Goal: Information Seeking & Learning: Compare options

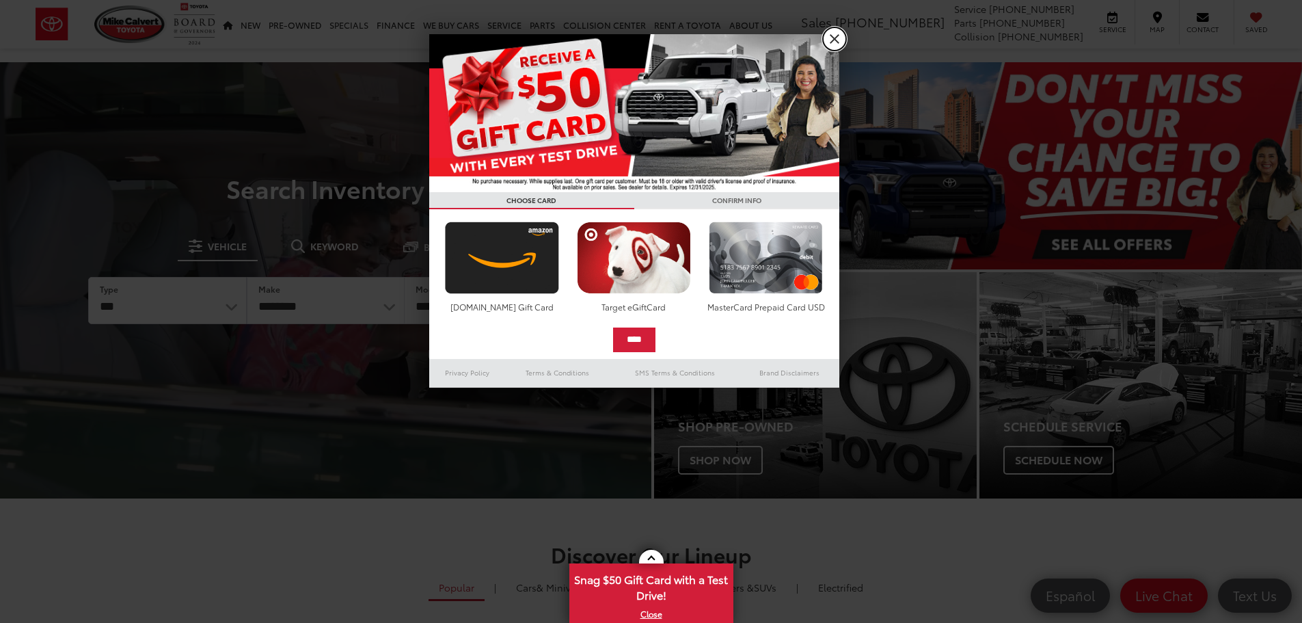
click at [836, 40] on link "X" at bounding box center [834, 38] width 23 height 23
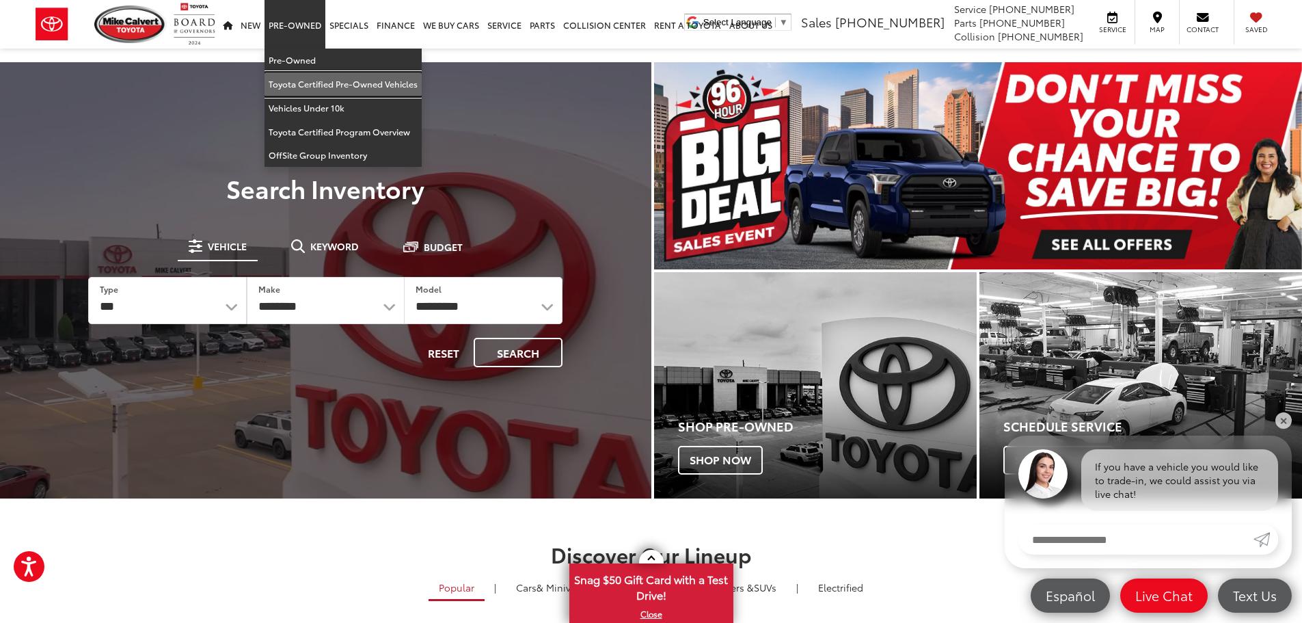
click at [308, 81] on link "Toyota Certified Pre-Owned Vehicles" at bounding box center [343, 84] width 157 height 24
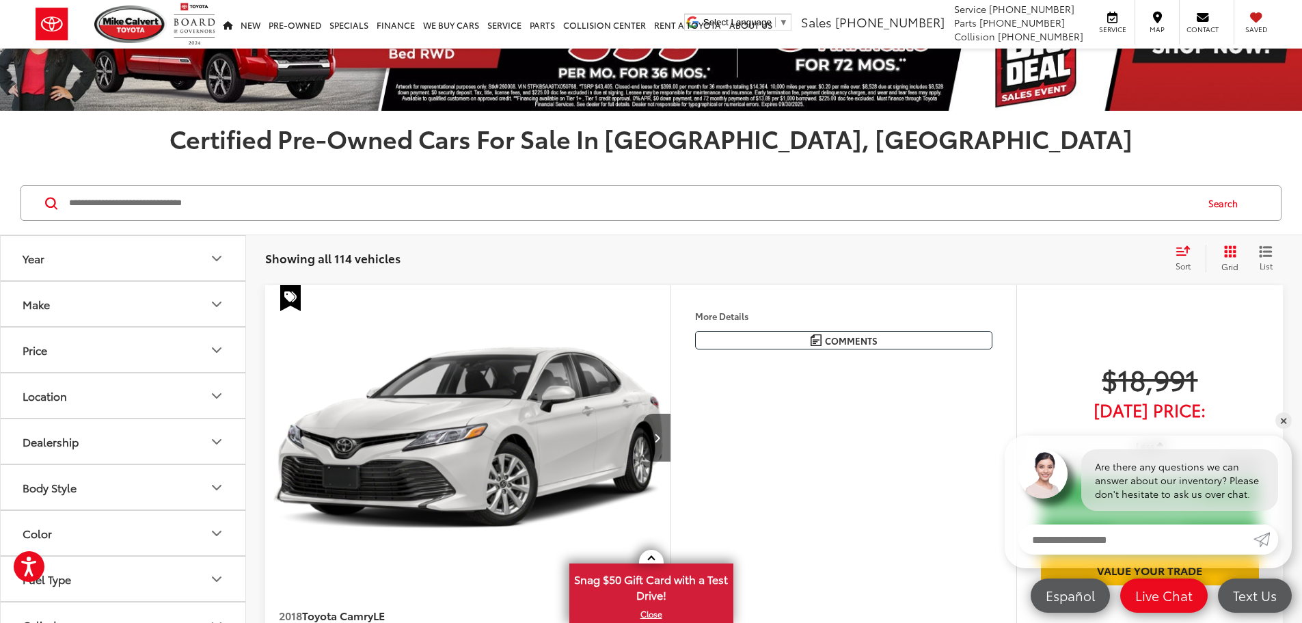
scroll to position [137, 0]
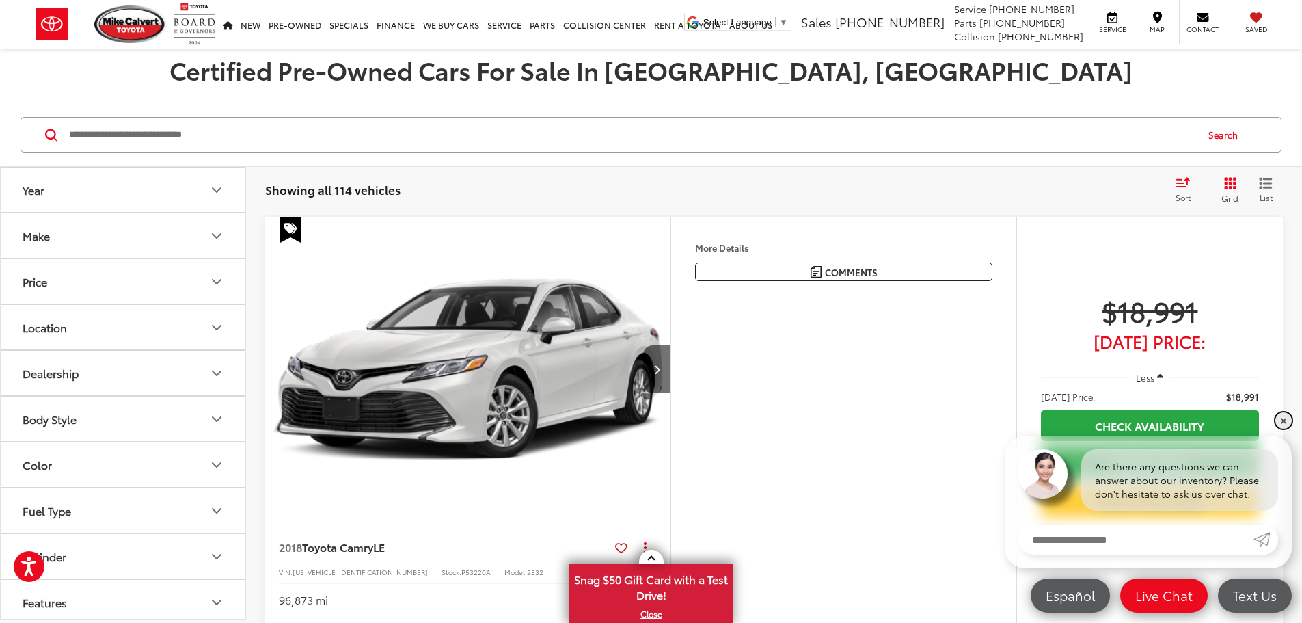
click at [1287, 420] on link "✕" at bounding box center [1284, 420] width 16 height 16
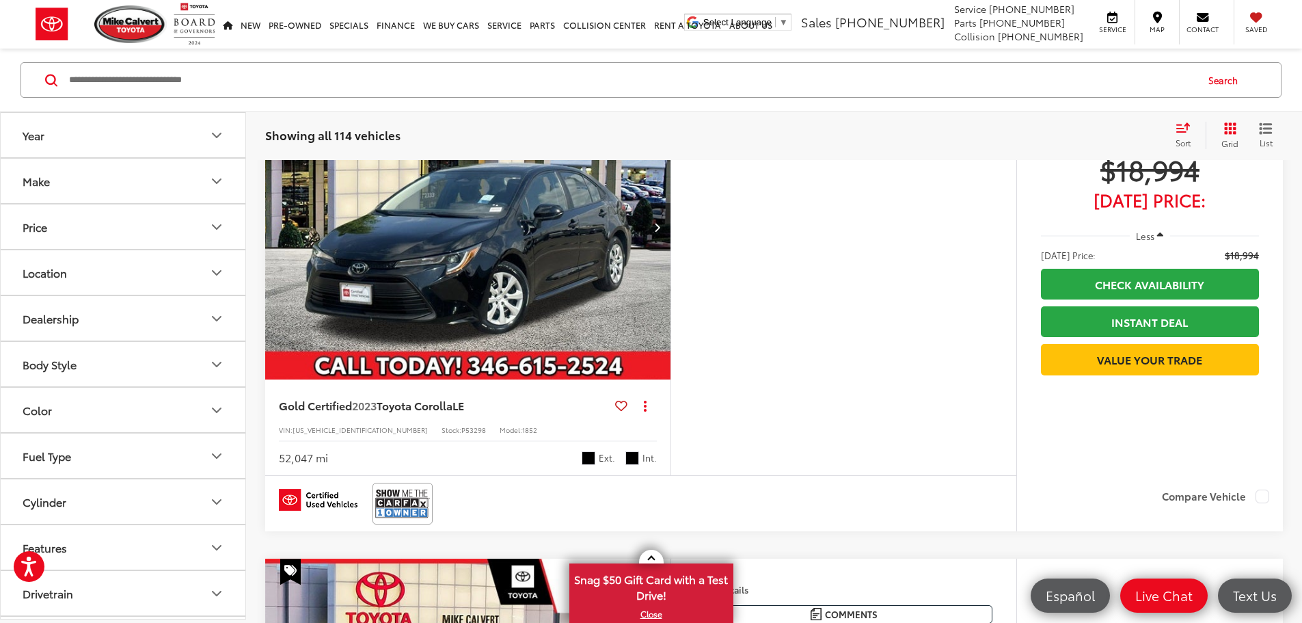
scroll to position [1231, 0]
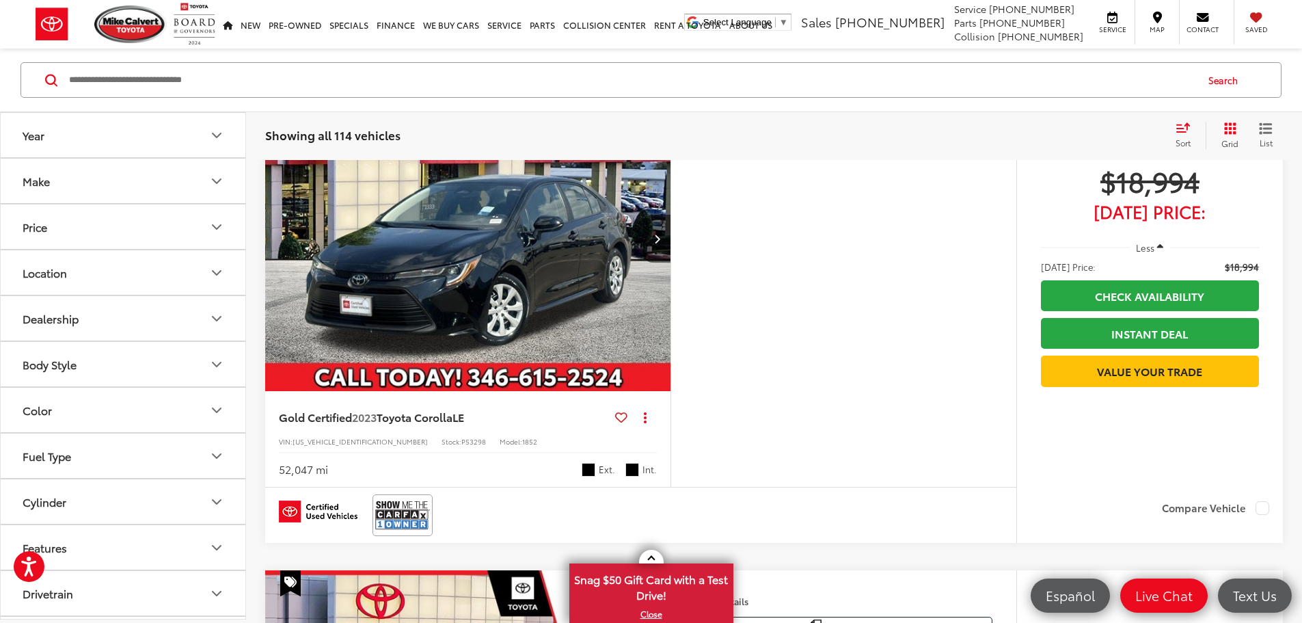
click at [211, 180] on icon "Make" at bounding box center [217, 181] width 16 height 16
click at [70, 234] on img at bounding box center [61, 229] width 38 height 32
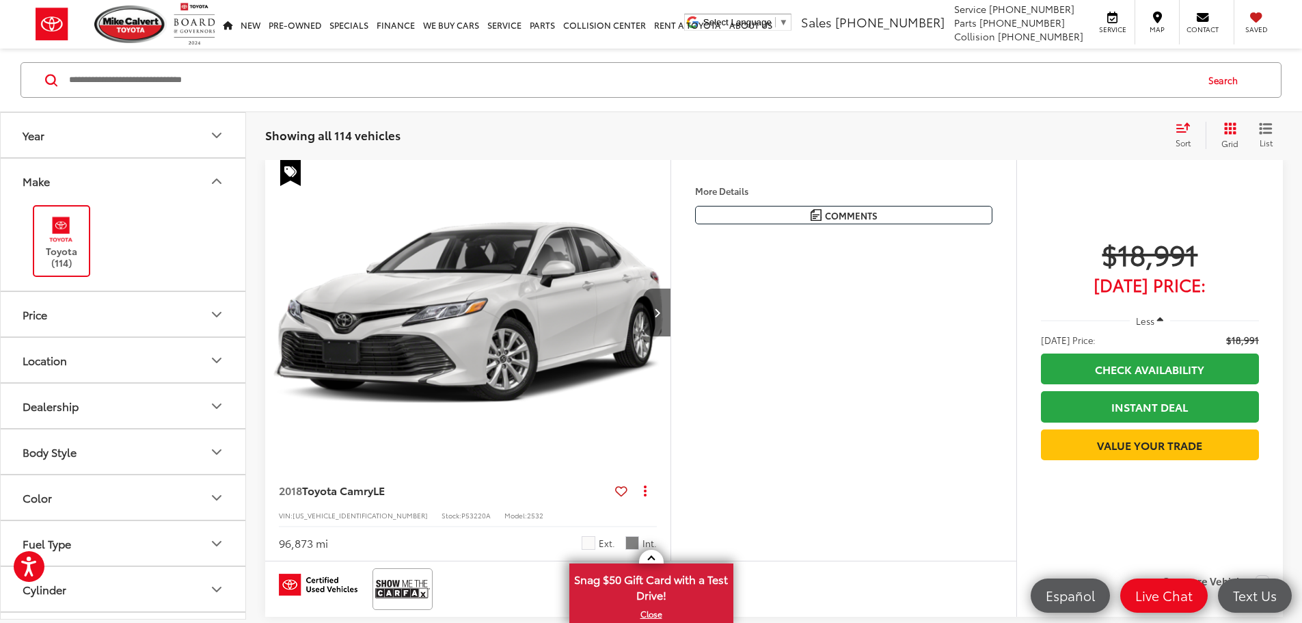
scroll to position [191, 0]
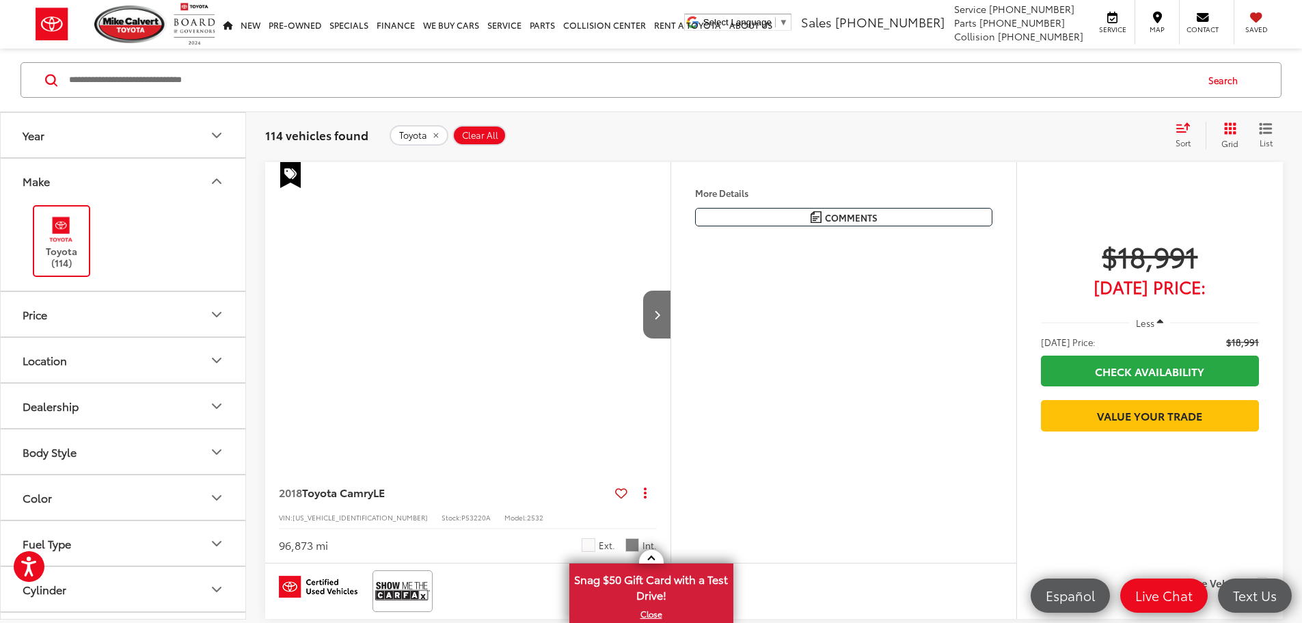
click at [213, 180] on icon "Make" at bounding box center [217, 181] width 16 height 16
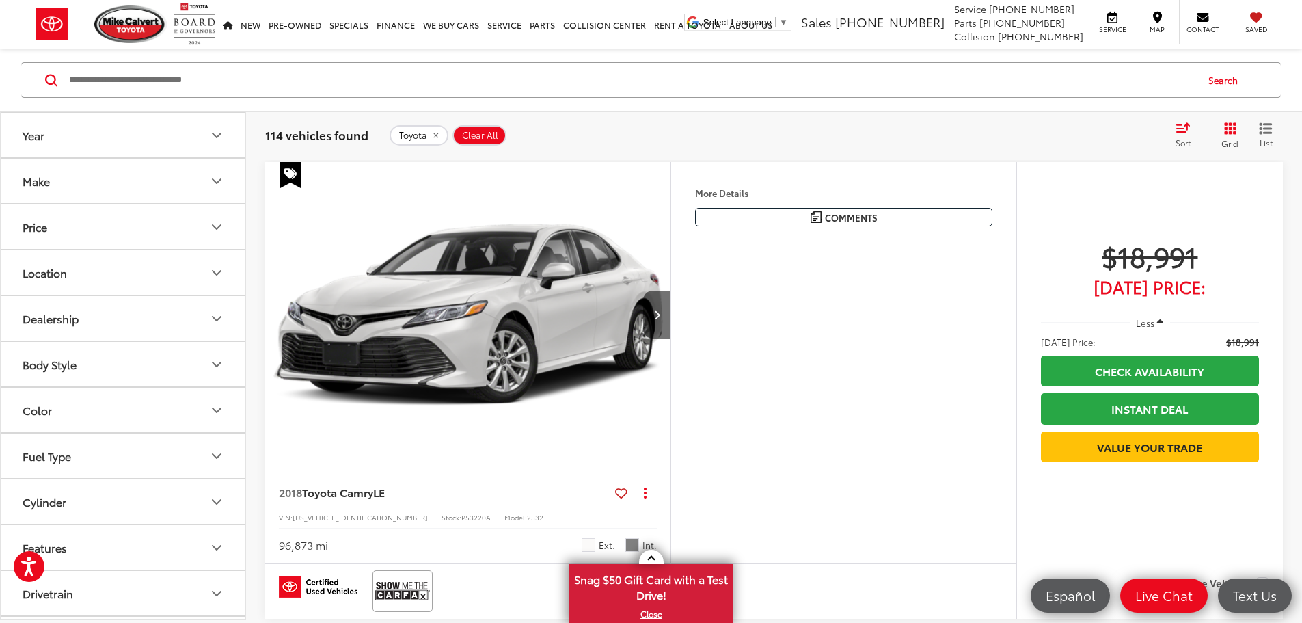
click at [153, 304] on button "Dealership" at bounding box center [124, 318] width 246 height 44
click at [153, 306] on button "Dealership" at bounding box center [124, 318] width 246 height 44
click at [160, 365] on button "Body Style" at bounding box center [124, 364] width 246 height 44
click at [156, 364] on button "Body Style" at bounding box center [124, 364] width 246 height 44
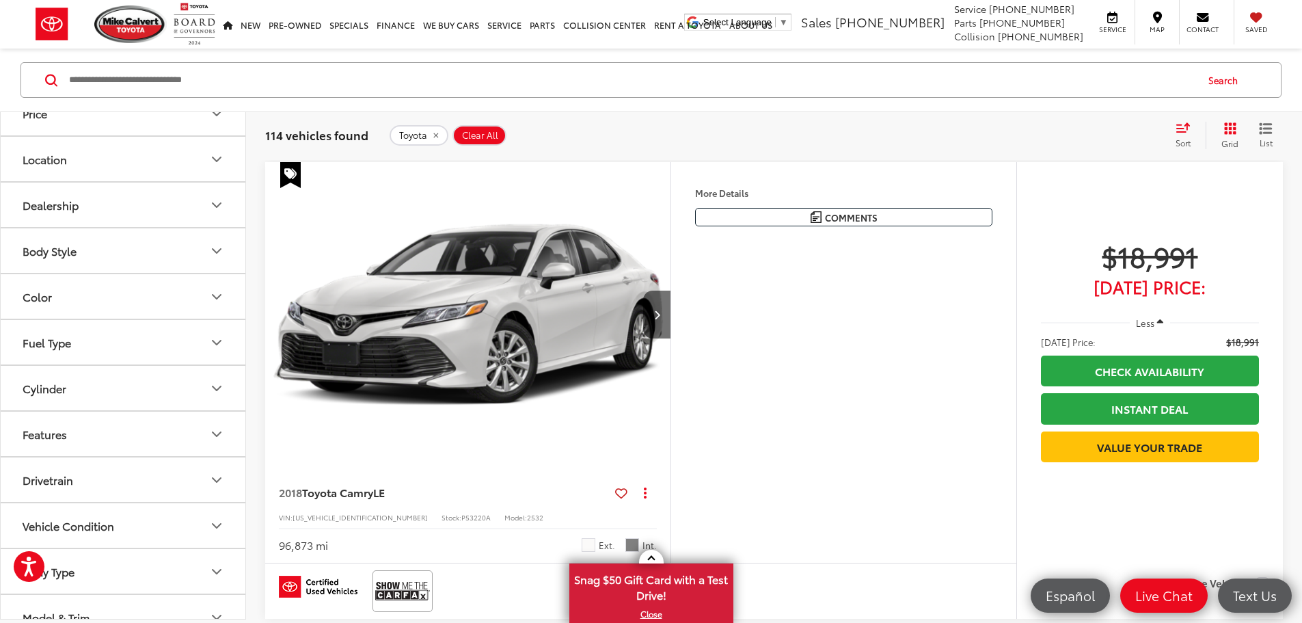
scroll to position [137, 0]
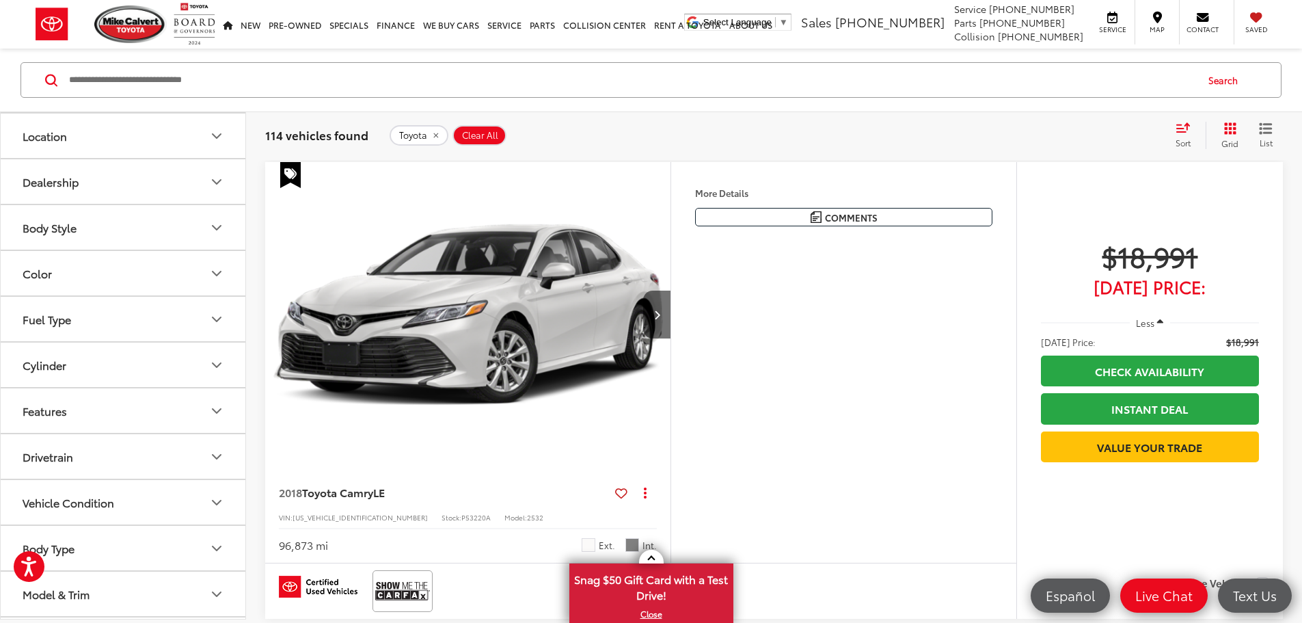
click at [161, 217] on button "Body Style" at bounding box center [124, 227] width 246 height 44
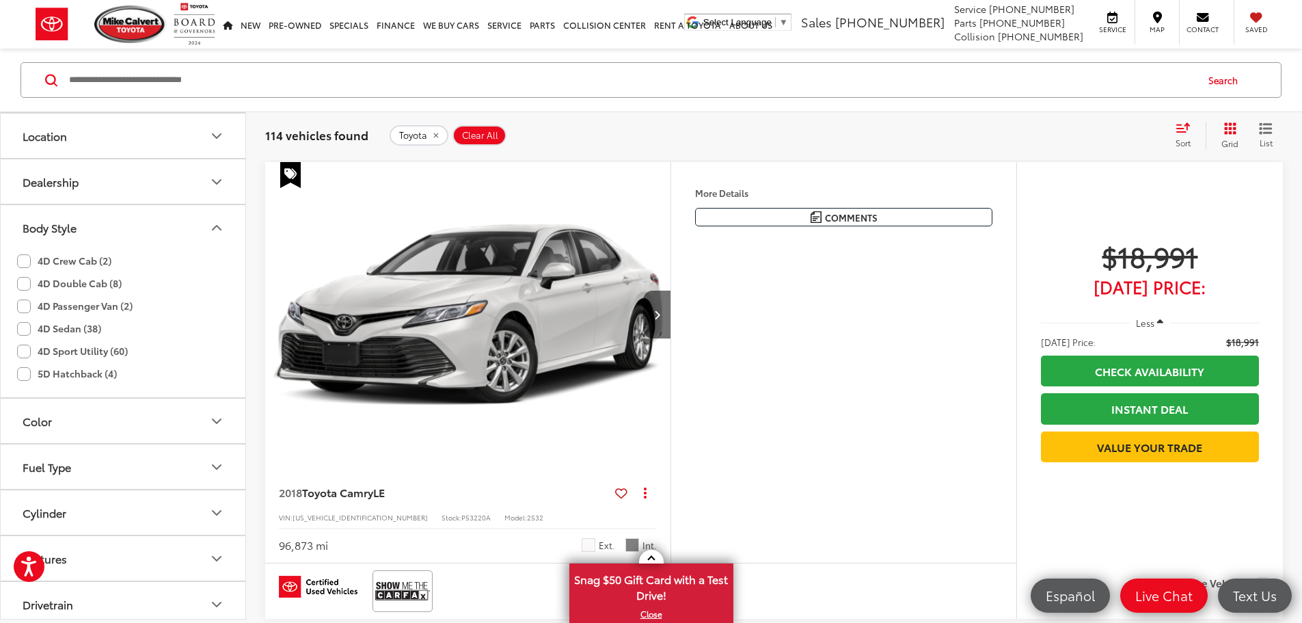
click at [161, 217] on button "Body Style" at bounding box center [124, 227] width 246 height 44
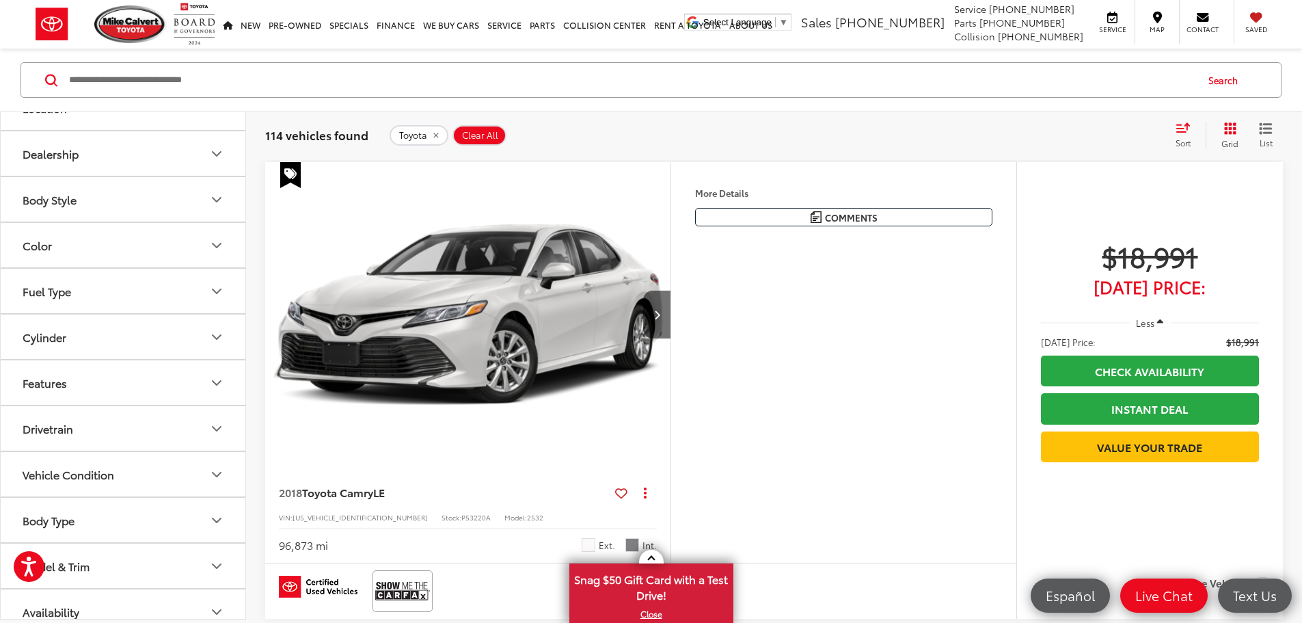
scroll to position [180, 0]
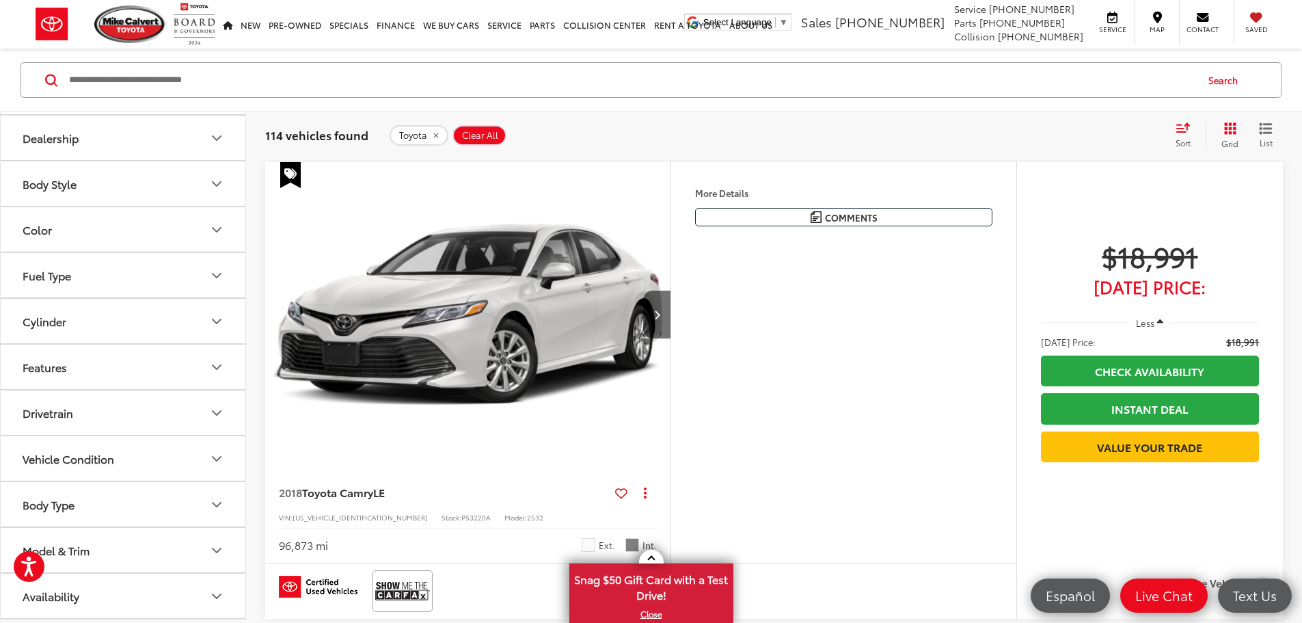
click at [128, 546] on button "Model & Trim" at bounding box center [124, 550] width 246 height 44
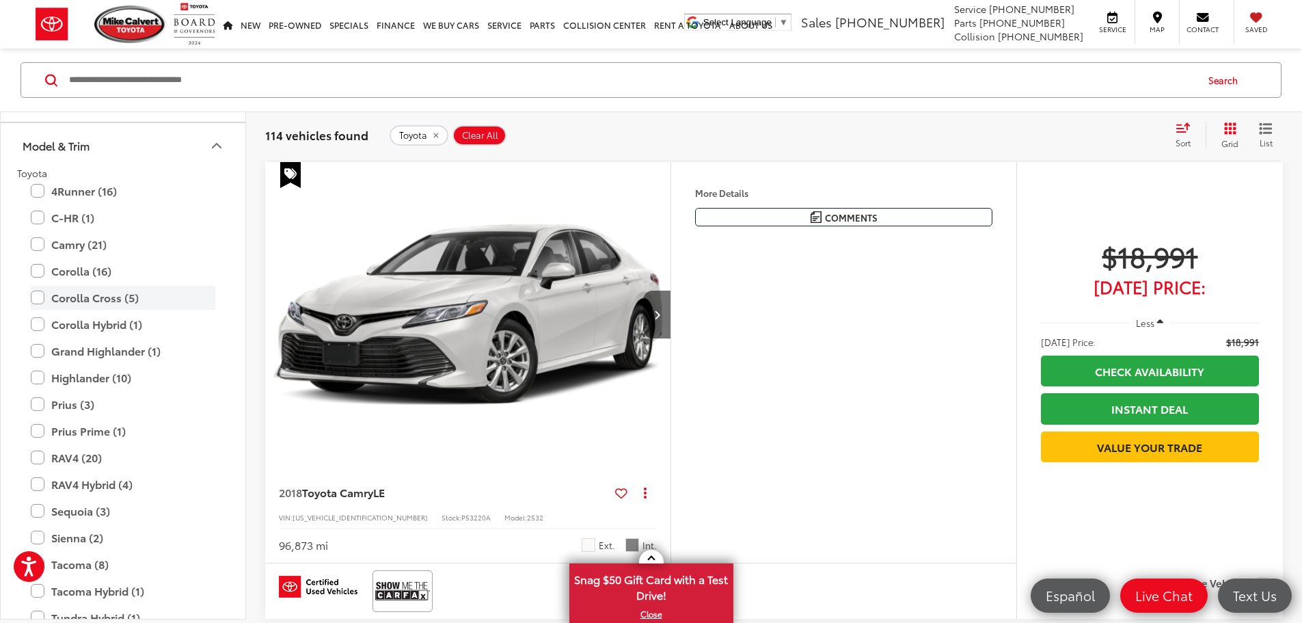
scroll to position [591, 0]
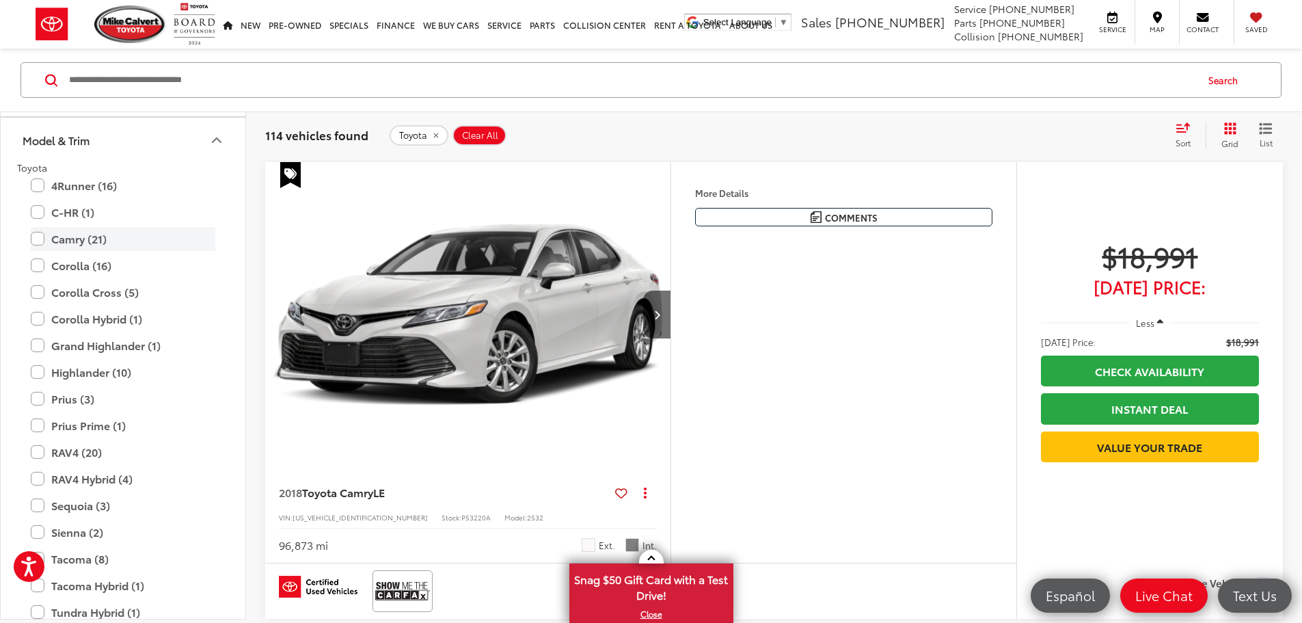
click at [37, 241] on label "Camry (21)" at bounding box center [123, 239] width 185 height 24
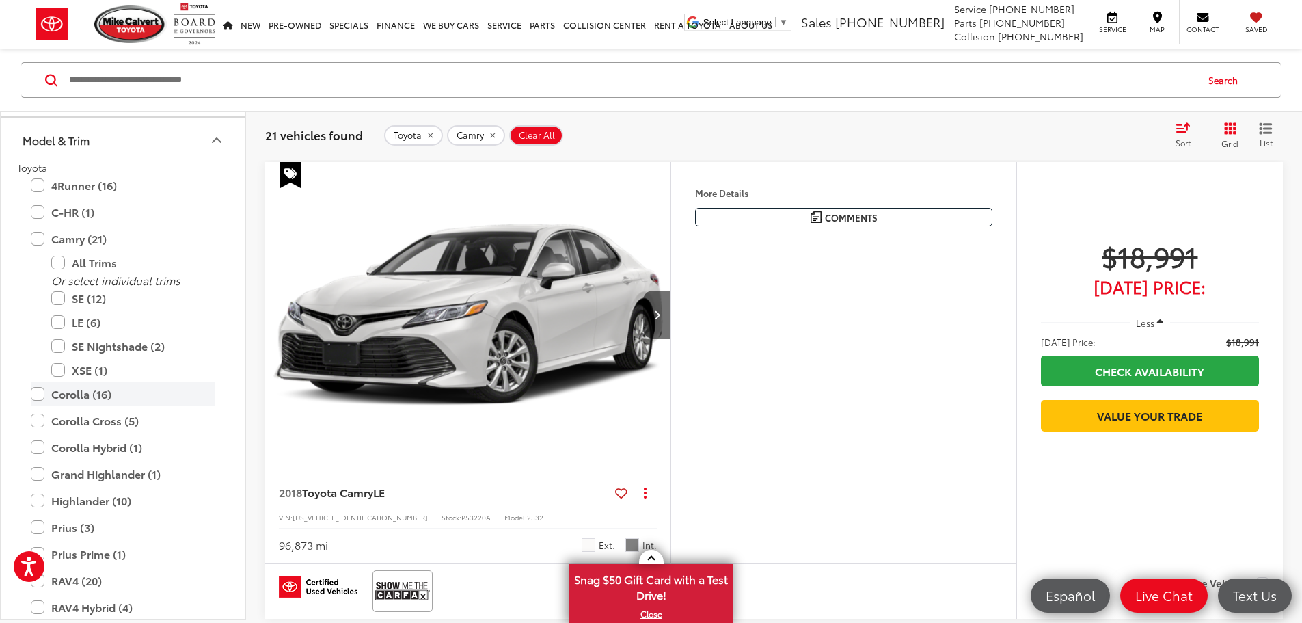
click at [33, 394] on label "Corolla (16)" at bounding box center [123, 394] width 185 height 24
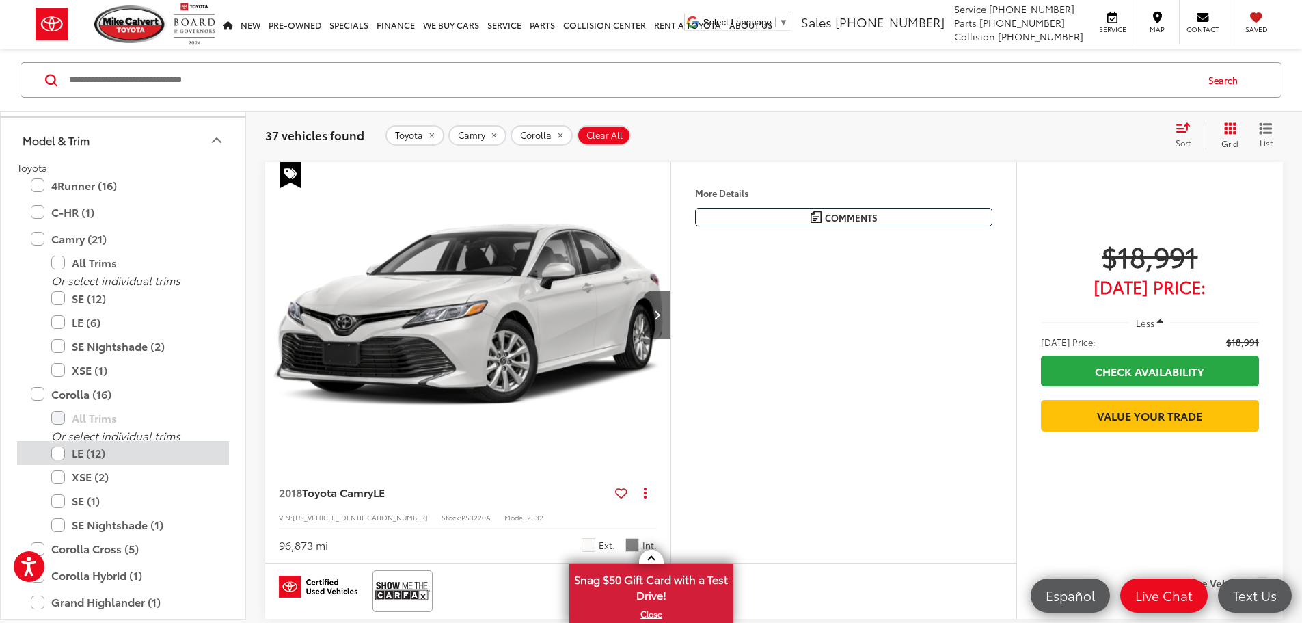
click at [57, 451] on label "LE (12)" at bounding box center [133, 453] width 164 height 24
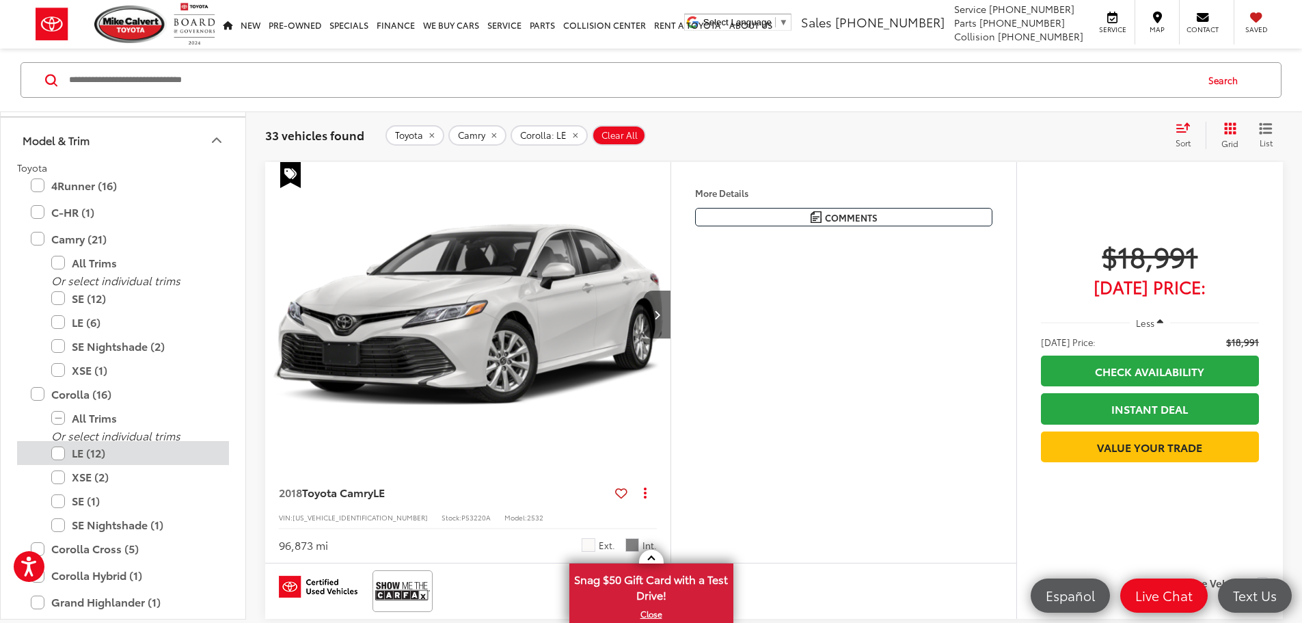
click at [57, 453] on label "LE (12)" at bounding box center [133, 453] width 164 height 24
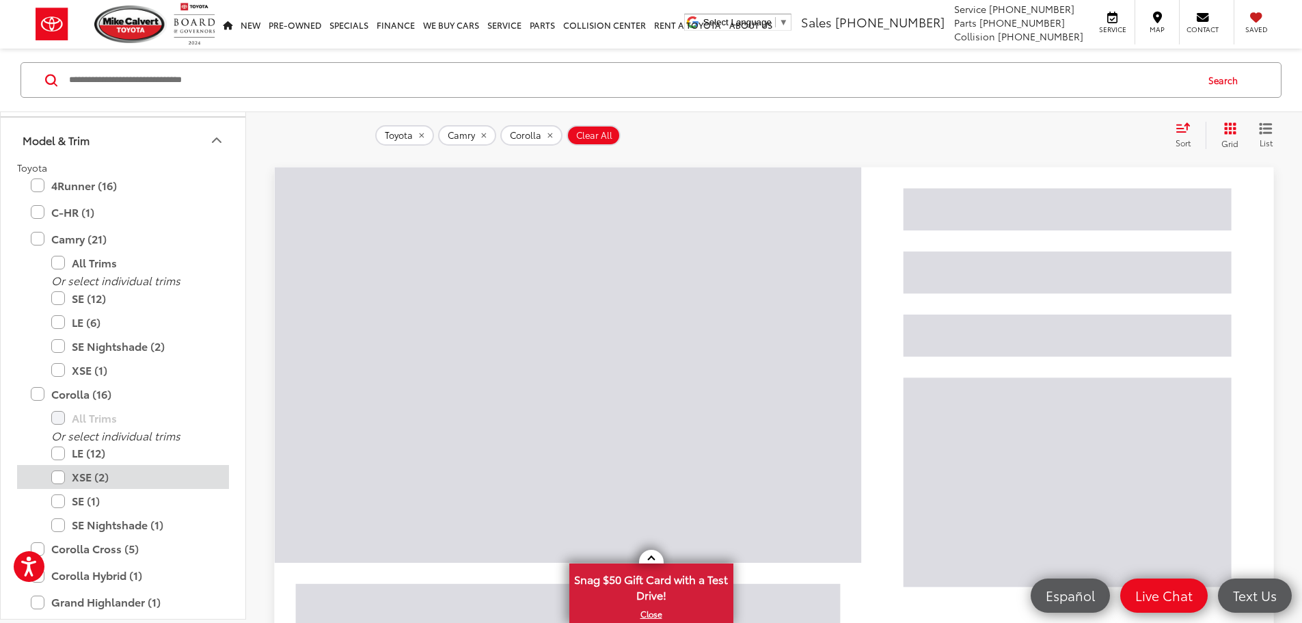
click at [59, 481] on label "XSE (2)" at bounding box center [133, 477] width 164 height 24
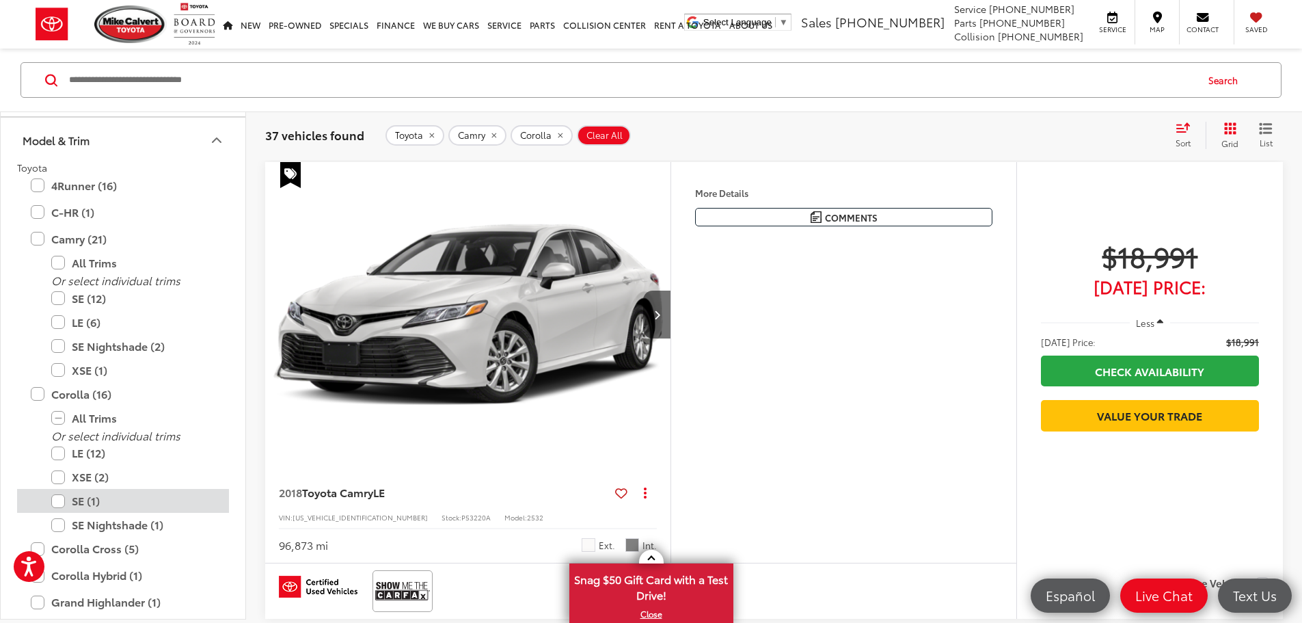
click at [57, 498] on label "SE (1)" at bounding box center [133, 501] width 164 height 24
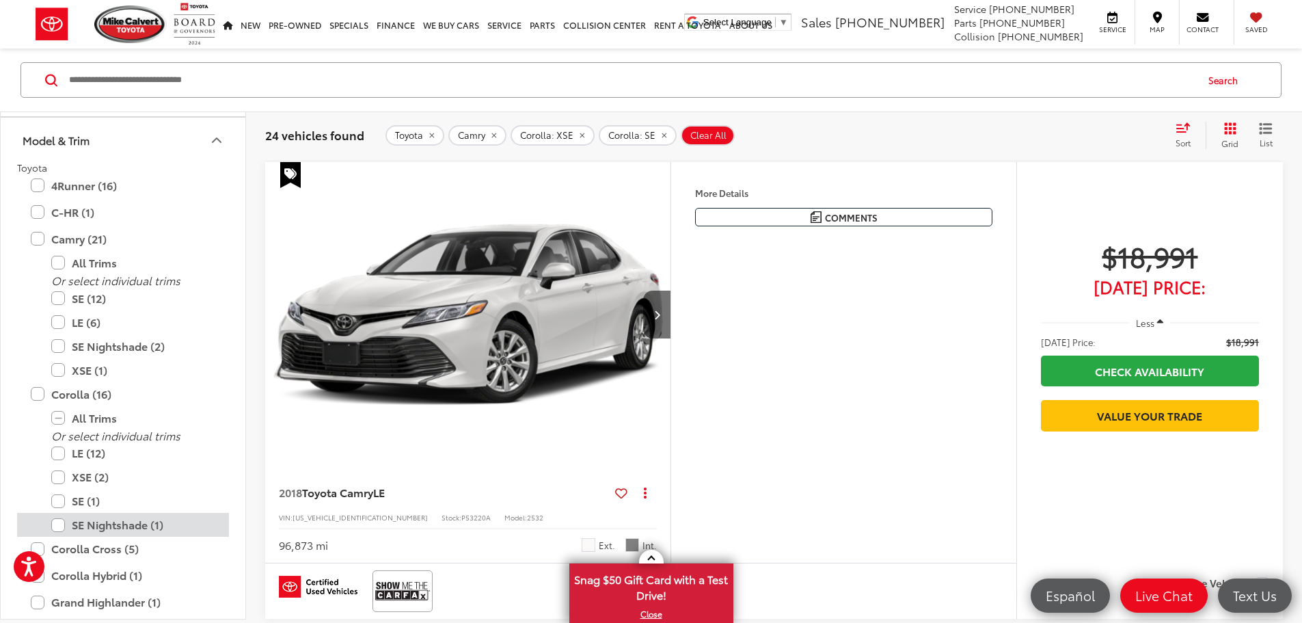
click at [53, 529] on label "SE Nightshade (1)" at bounding box center [133, 525] width 164 height 24
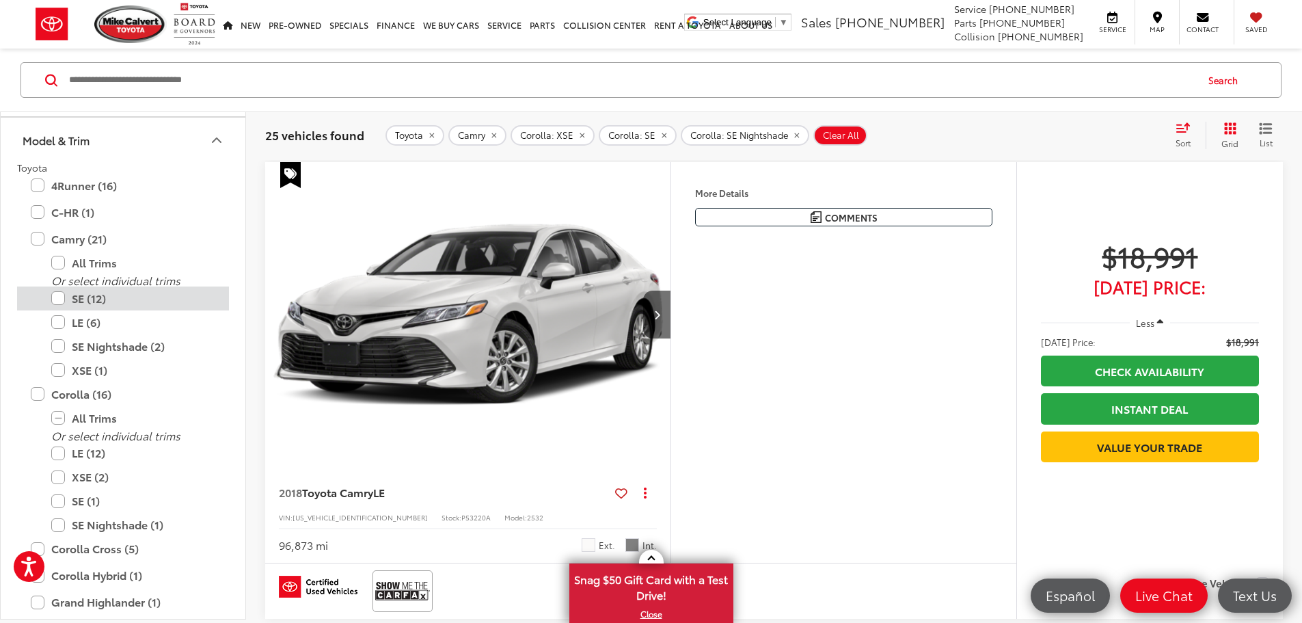
click at [53, 297] on label "SE (12)" at bounding box center [133, 298] width 164 height 24
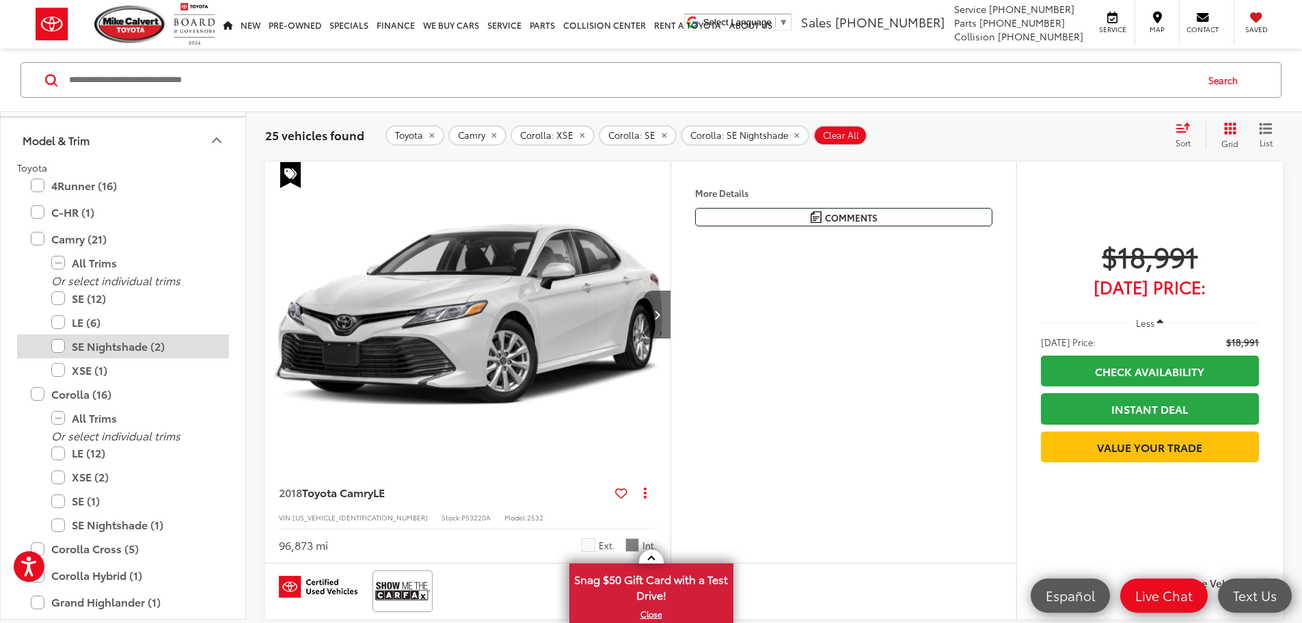
click at [55, 347] on label "SE Nightshade (2)" at bounding box center [133, 346] width 164 height 24
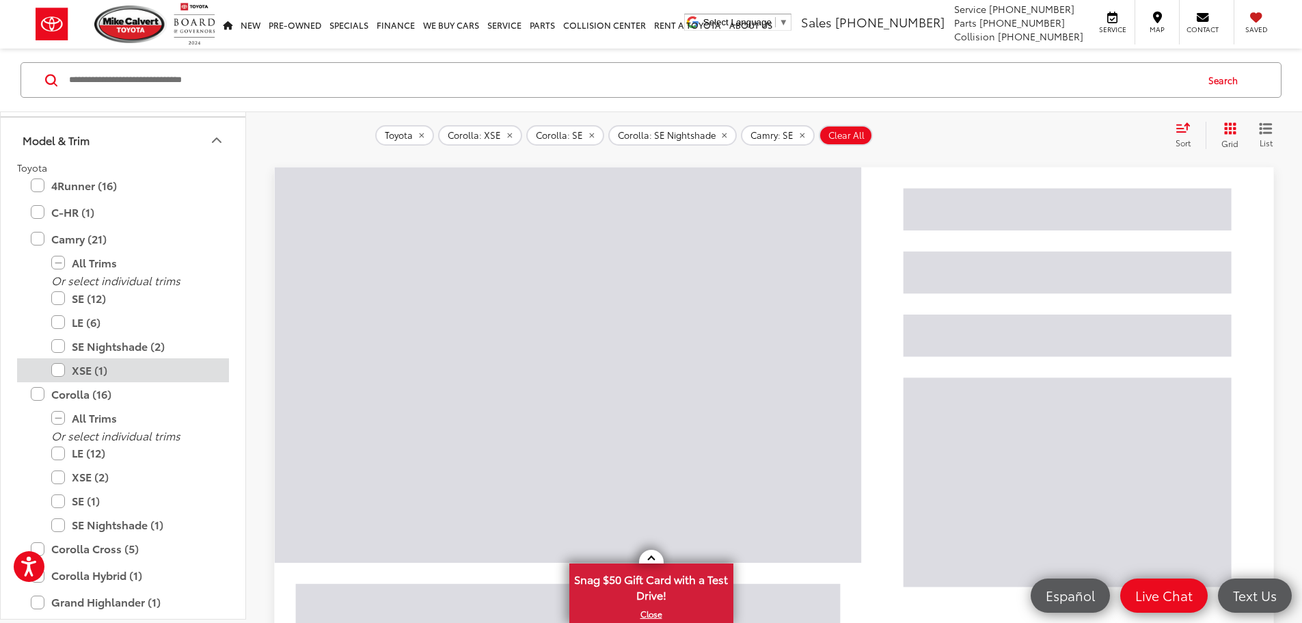
click at [57, 372] on label "XSE (1)" at bounding box center [133, 370] width 164 height 24
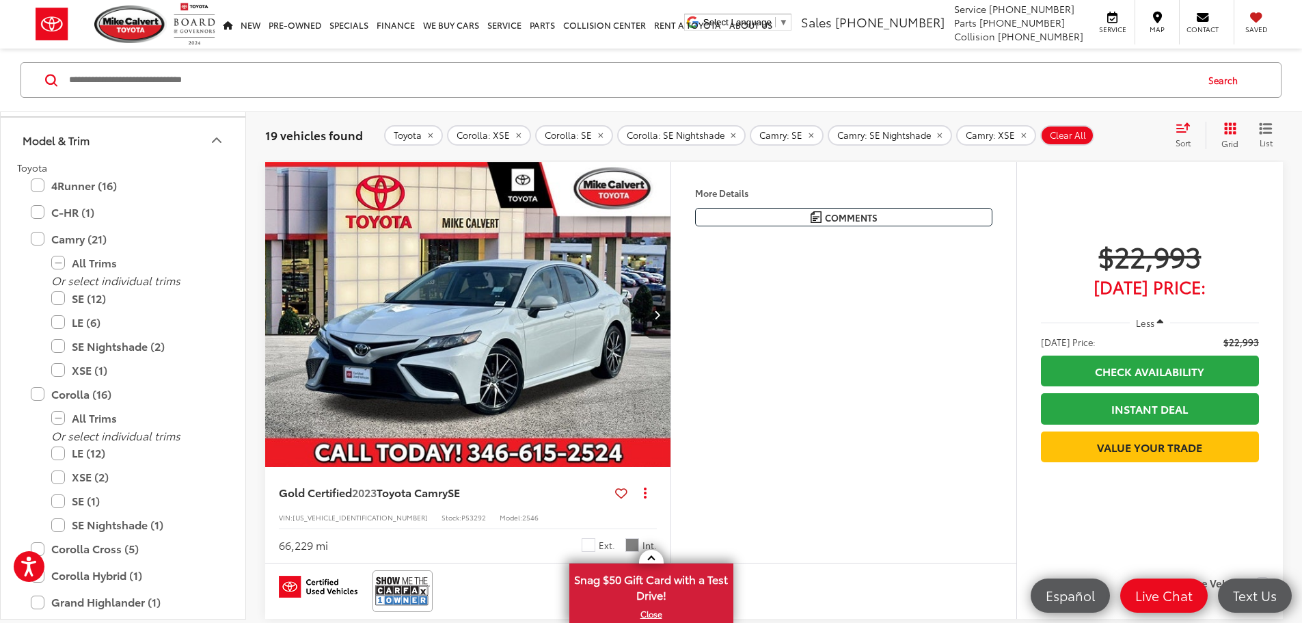
click at [1181, 131] on icon "Select sort value" at bounding box center [1183, 127] width 15 height 10
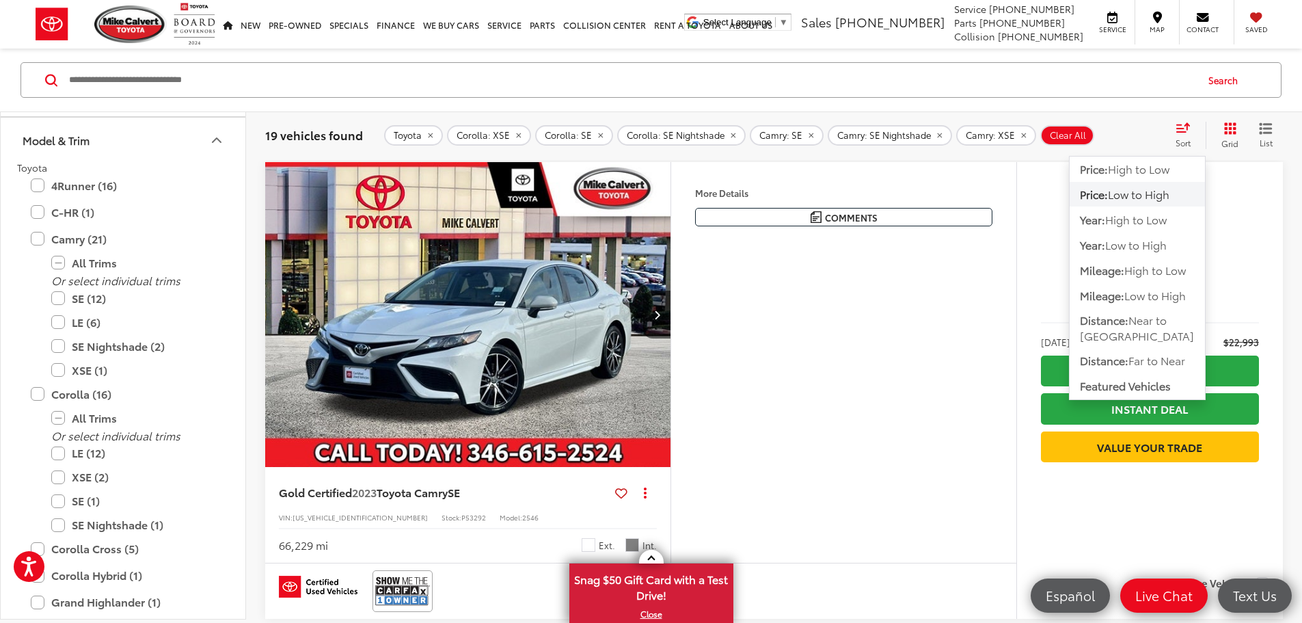
click at [1118, 127] on div "Toyota Corolla: XSE Corolla: SE Corolla: SE Nightshade Camry: SE Camry: SE Nigh…" at bounding box center [773, 135] width 779 height 21
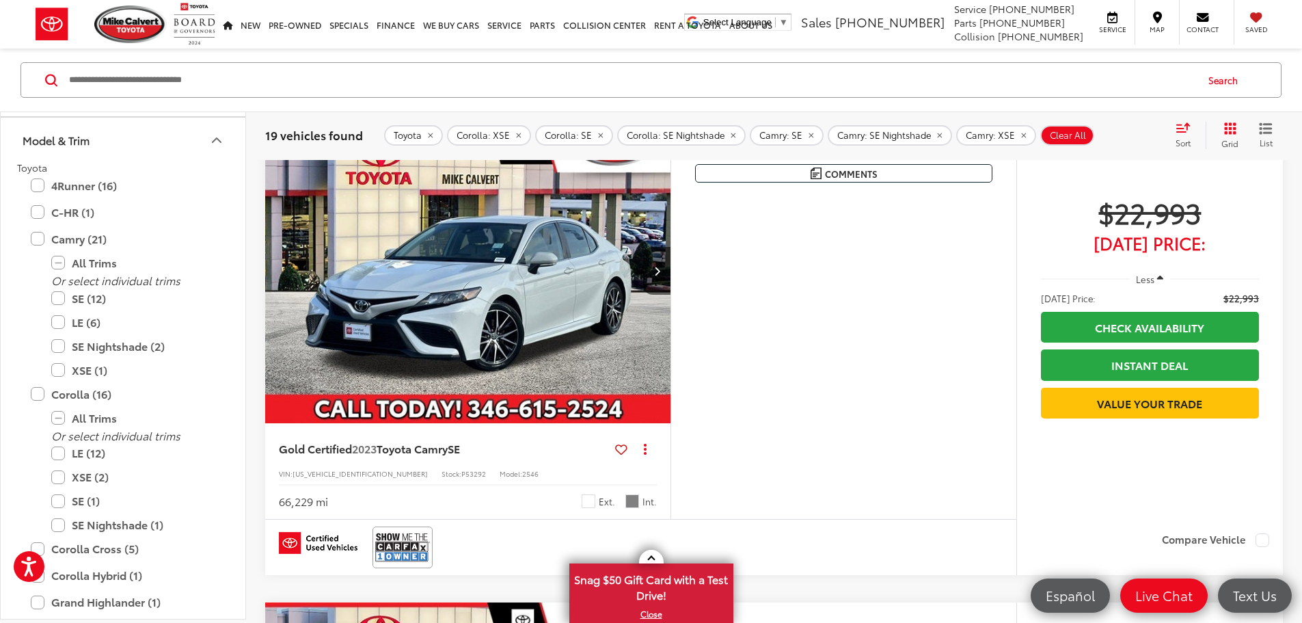
scroll to position [260, 0]
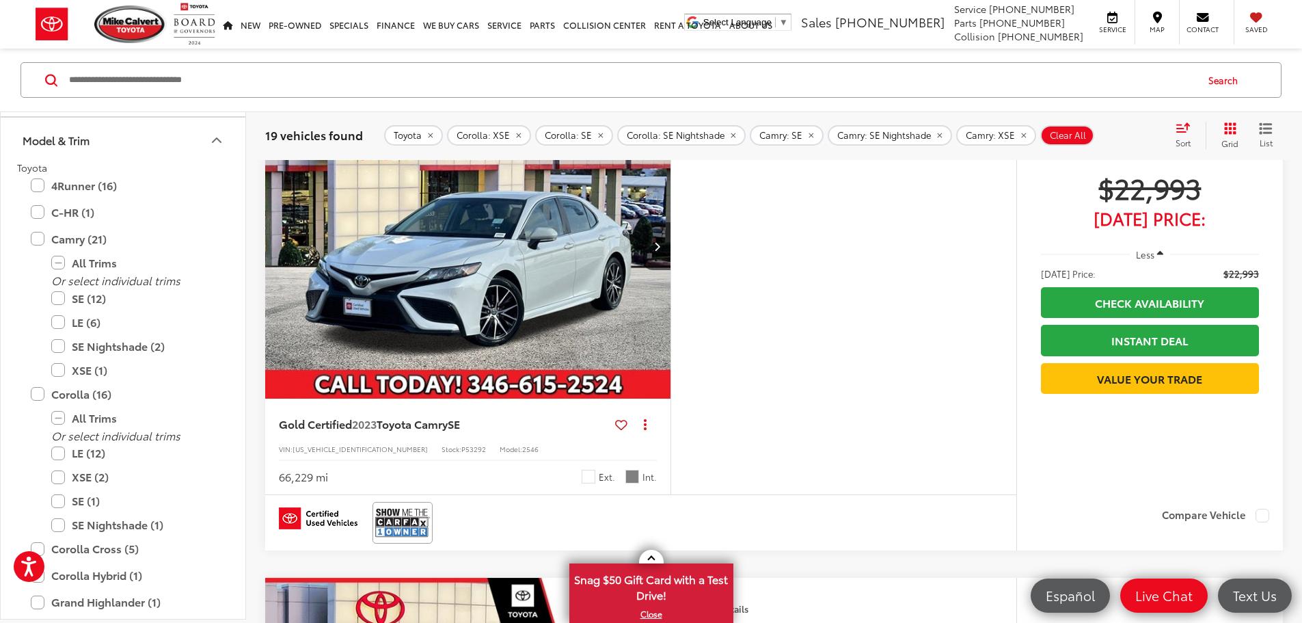
click at [211, 141] on icon "Model & Trim" at bounding box center [217, 140] width 16 height 16
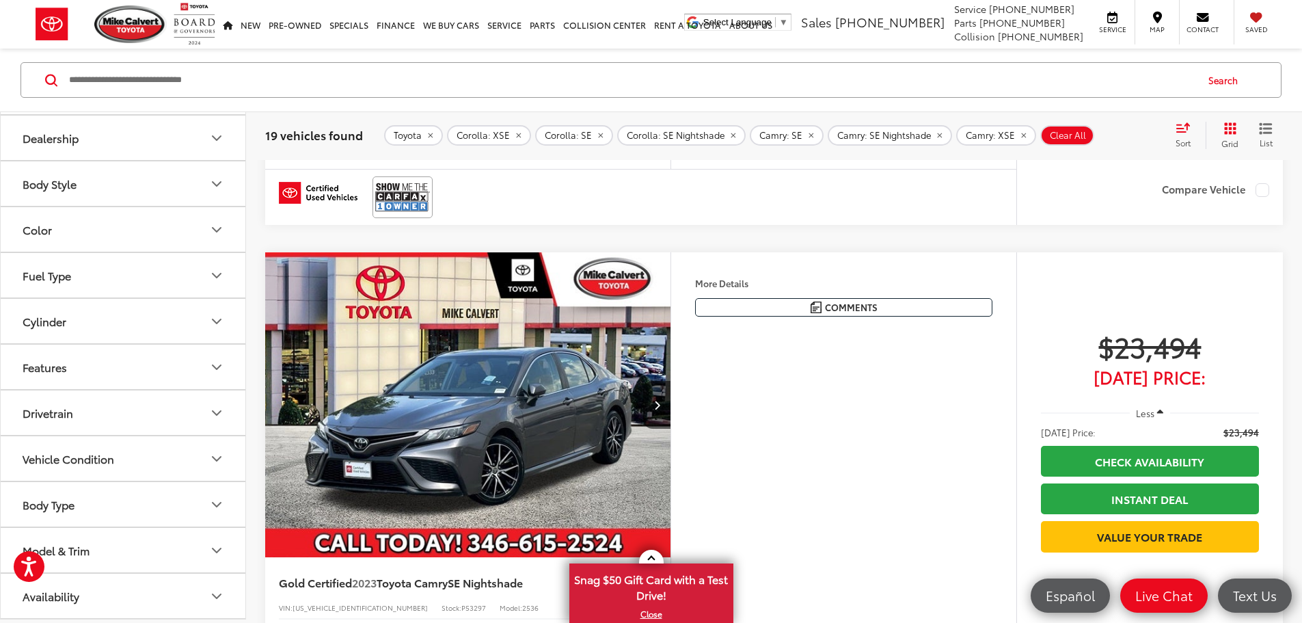
scroll to position [602, 0]
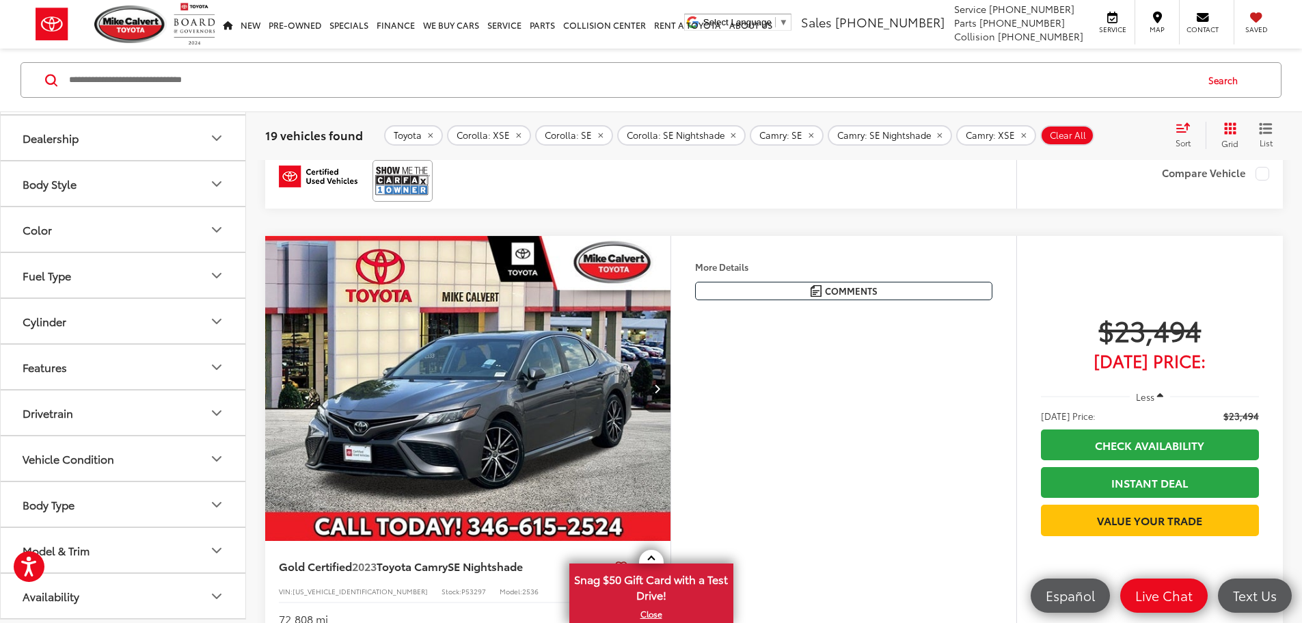
click at [222, 457] on icon "Vehicle Condition" at bounding box center [217, 459] width 16 height 16
click at [218, 451] on div "Vehicle Condition" at bounding box center [217, 459] width 16 height 16
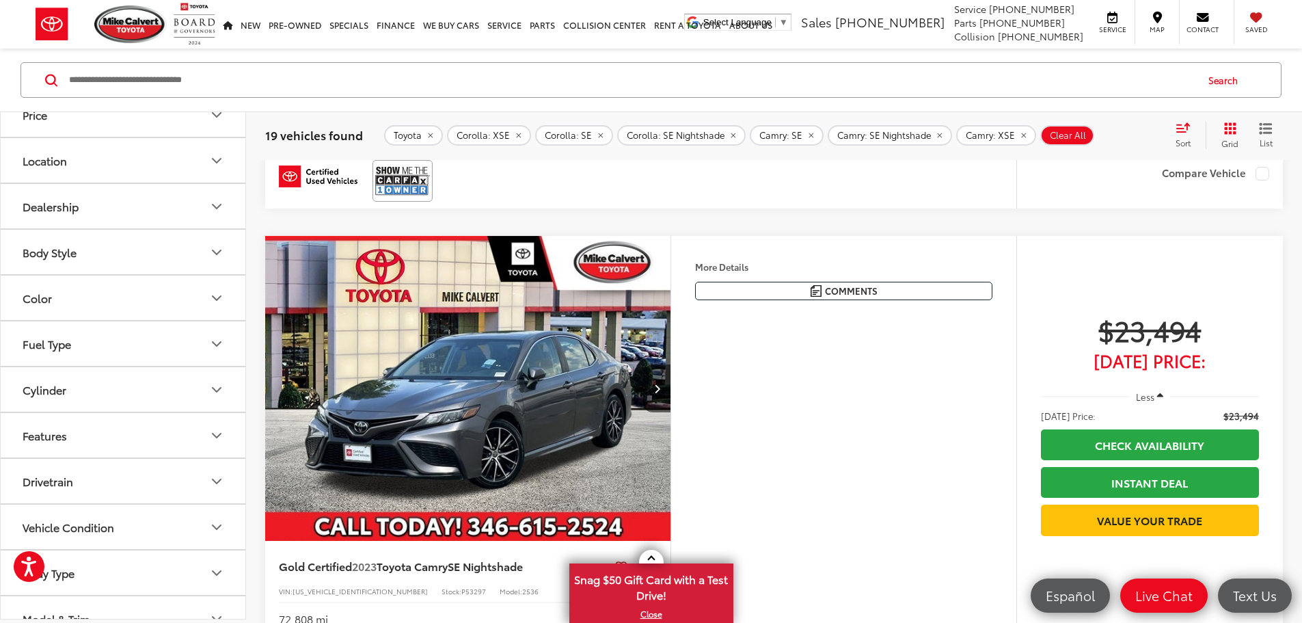
click at [149, 478] on button "Drivetrain" at bounding box center [124, 481] width 246 height 44
click at [165, 478] on button "Drivetrain" at bounding box center [124, 481] width 246 height 44
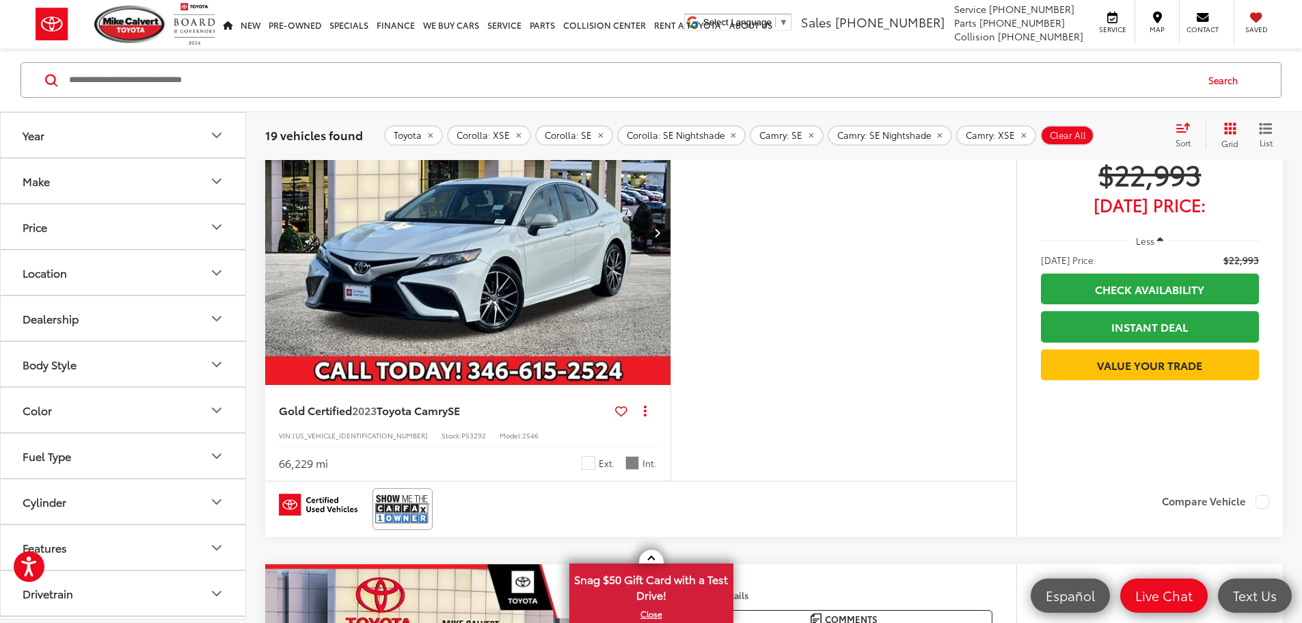
scroll to position [0, 0]
